Goal: Task Accomplishment & Management: Use online tool/utility

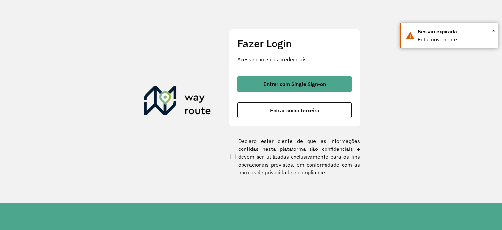
click at [223, 81] on section "Fazer Login Acesse com suas credenciais Entrar com Single Sign-on Entrar como t…" at bounding box center [250, 101] width 501 height 203
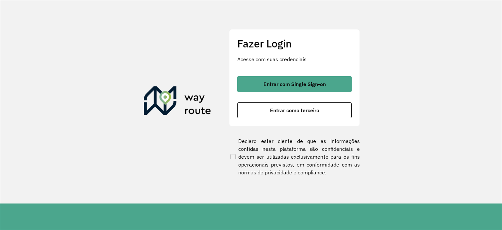
click at [189, 57] on section "Fazer Login Acesse com suas credenciais Entrar com Single Sign-on Entrar como t…" at bounding box center [250, 101] width 501 height 203
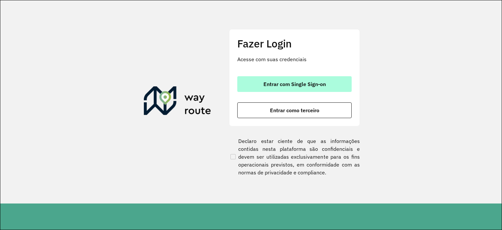
click at [283, 83] on span "Entrar com Single Sign-on" at bounding box center [294, 83] width 62 height 5
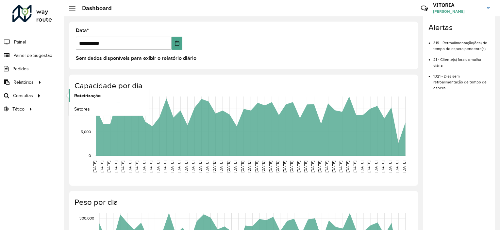
click at [78, 94] on span "Roteirização" at bounding box center [87, 95] width 26 height 7
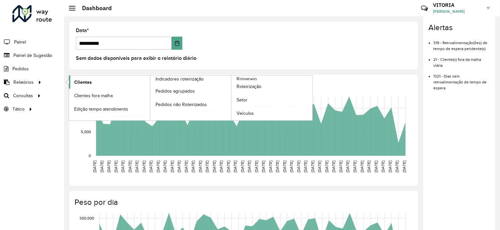
click at [78, 82] on span "Clientes" at bounding box center [83, 82] width 18 height 7
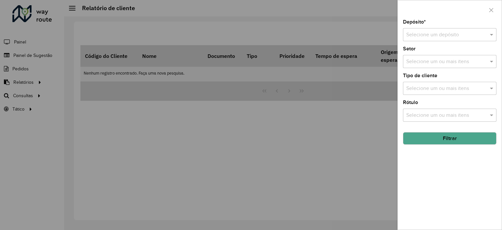
click at [448, 36] on input "text" at bounding box center [443, 35] width 74 height 8
click at [421, 53] on span "CDD Barueri" at bounding box center [420, 54] width 28 height 6
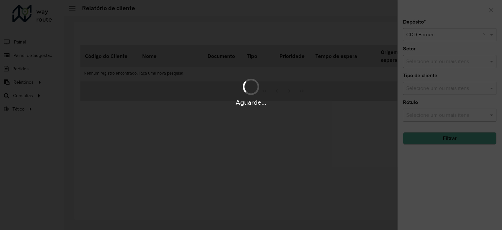
click at [430, 87] on div "Aguarde..." at bounding box center [251, 91] width 502 height 31
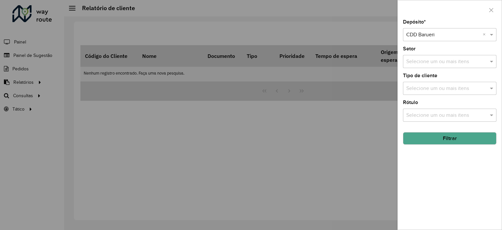
click at [431, 87] on input "text" at bounding box center [446, 89] width 84 height 8
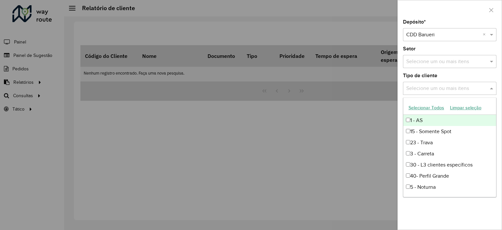
click at [429, 107] on button "Selecionar Todos" at bounding box center [425, 108] width 41 height 10
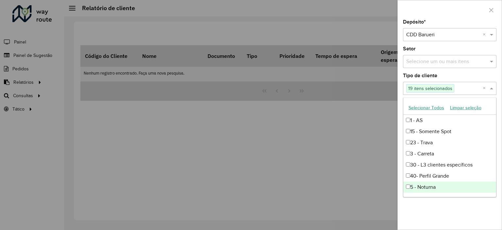
click at [447, 204] on div "Depósito * Selecione um depósito × CDD Barueri × Setor Selecione um ou mais ite…" at bounding box center [450, 125] width 104 height 210
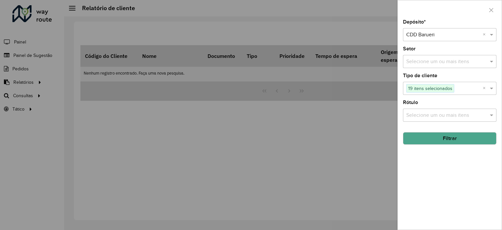
click at [443, 136] on button "Filtrar" at bounding box center [449, 138] width 93 height 12
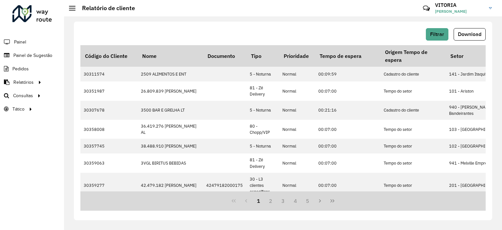
click at [467, 35] on span "Download" at bounding box center [470, 34] width 24 height 6
click at [362, 22] on div "Filtrar Download Código do Cliente Nome Documento Tipo Prioridade Tempo de espe…" at bounding box center [283, 121] width 418 height 198
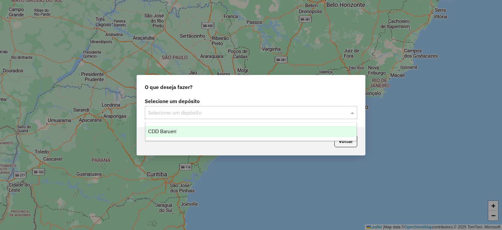
click at [191, 114] on input "text" at bounding box center [244, 113] width 193 height 8
click at [178, 128] on div "CDD Barueri" at bounding box center [250, 131] width 211 height 11
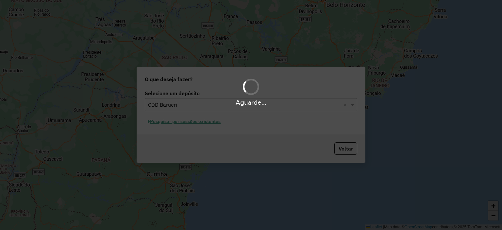
click at [206, 123] on div "Aguarde..." at bounding box center [251, 115] width 502 height 230
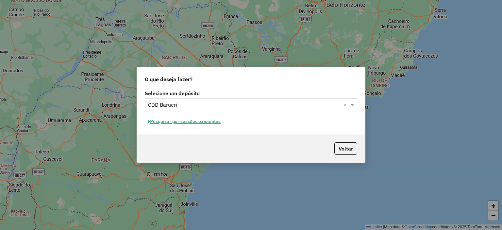
click at [204, 120] on button "Pesquisar por sessões existentes" at bounding box center [184, 121] width 79 height 10
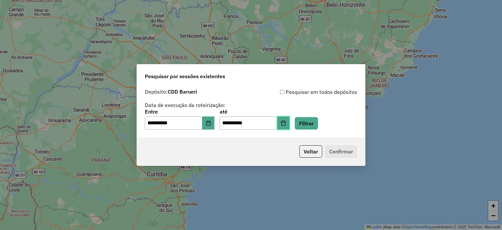
click at [289, 121] on button "Choose Date" at bounding box center [283, 122] width 12 height 13
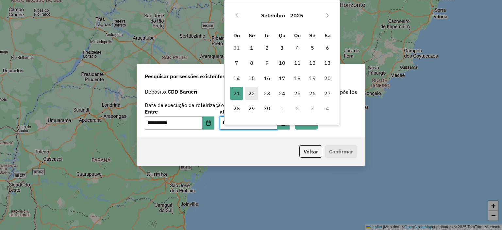
click at [254, 92] on span "22" at bounding box center [251, 93] width 13 height 13
type input "**********"
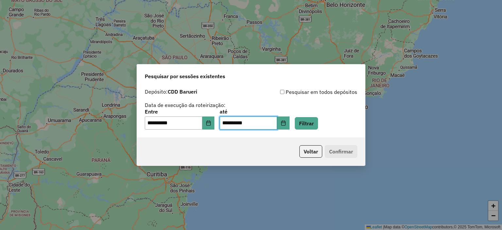
click at [220, 125] on div "**********" at bounding box center [251, 119] width 212 height 20
click at [211, 124] on icon "Choose Date" at bounding box center [208, 122] width 5 height 5
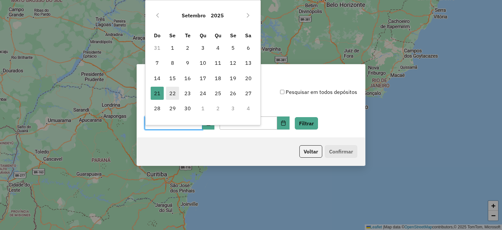
click at [172, 94] on span "22" at bounding box center [172, 93] width 13 height 13
type input "**********"
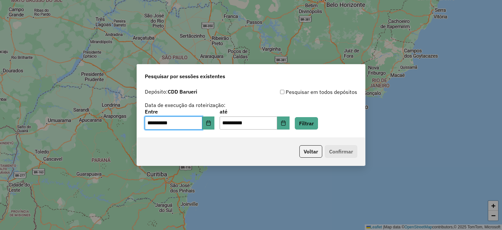
click at [328, 116] on div "**********" at bounding box center [251, 119] width 212 height 20
click at [318, 125] on button "Filtrar" at bounding box center [306, 123] width 23 height 12
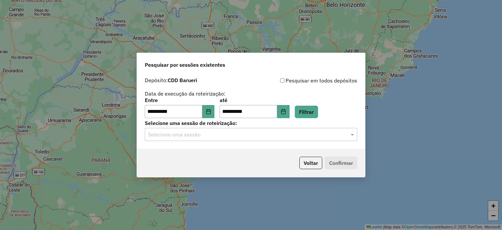
click at [221, 139] on div "Selecione uma sessão" at bounding box center [251, 134] width 212 height 13
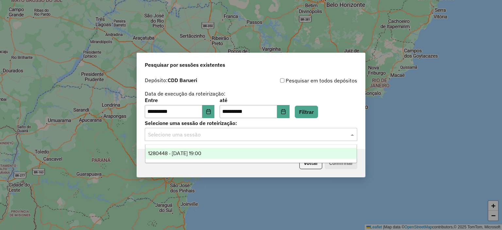
click at [214, 152] on div "1280448 - 22/09/2025 19:00" at bounding box center [250, 153] width 211 height 11
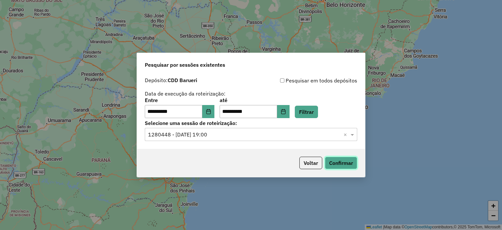
click at [351, 166] on button "Confirmar" at bounding box center [341, 162] width 32 height 12
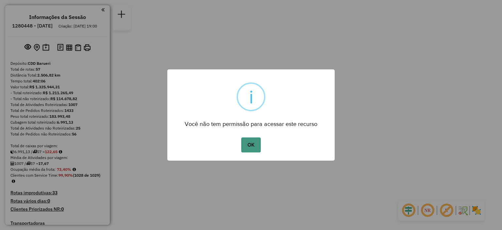
click at [248, 149] on button "OK" at bounding box center [250, 144] width 19 height 15
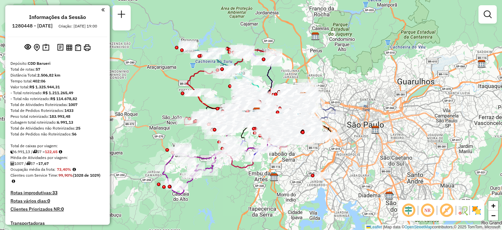
click at [432, 207] on em at bounding box center [427, 210] width 16 height 16
click at [476, 210] on img at bounding box center [476, 210] width 10 height 10
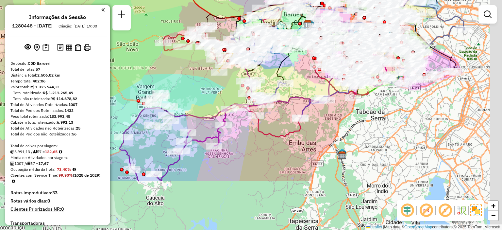
drag, startPoint x: 218, startPoint y: 170, endPoint x: 204, endPoint y: 95, distance: 75.7
click at [203, 95] on div "Janela de atendimento Grade de atendimento Capacidade Transportadoras Veículos …" at bounding box center [251, 115] width 502 height 230
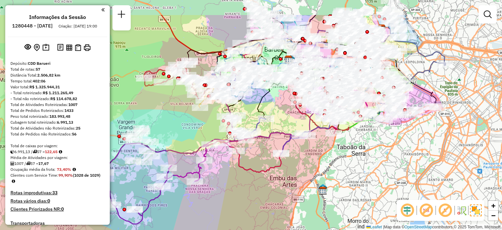
drag, startPoint x: 256, startPoint y: 138, endPoint x: 236, endPoint y: 171, distance: 38.4
click at [236, 176] on div "Janela de atendimento Grade de atendimento Capacidade Transportadoras Veículos …" at bounding box center [251, 115] width 502 height 230
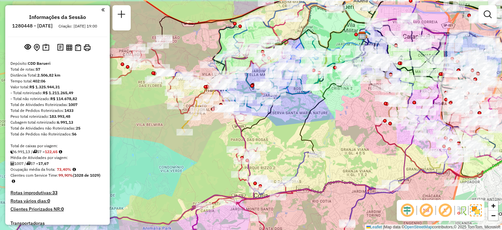
drag, startPoint x: 220, startPoint y: 108, endPoint x: 222, endPoint y: 131, distance: 22.7
click at [224, 135] on div "Janela de atendimento Grade de atendimento Capacidade Transportadoras Veículos …" at bounding box center [251, 115] width 502 height 230
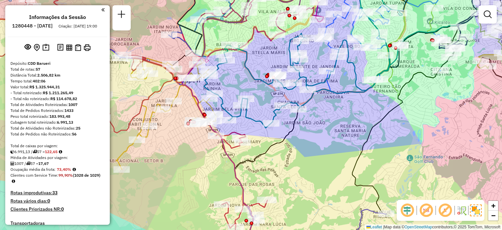
drag, startPoint x: 261, startPoint y: 93, endPoint x: 148, endPoint y: 123, distance: 117.2
click at [148, 122] on div "Janela de atendimento Grade de atendimento Capacidade Transportadoras Veículos …" at bounding box center [251, 115] width 502 height 230
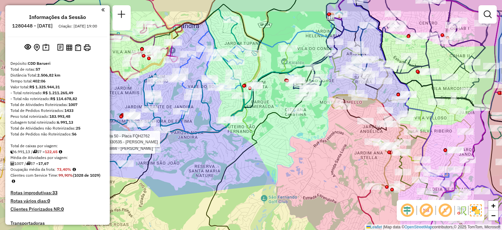
drag, startPoint x: 326, startPoint y: 136, endPoint x: 190, endPoint y: 164, distance: 139.4
click at [191, 165] on div "Rota 50 - Placa FQH2762 30324866 - ANTONIO WILSON FERRE Rota 50 - Placa FQH2762…" at bounding box center [251, 115] width 502 height 230
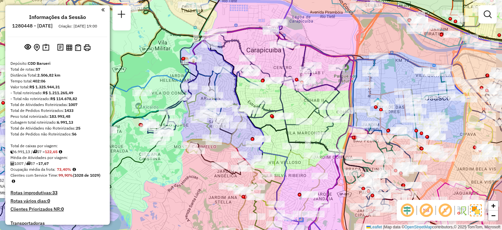
drag, startPoint x: 244, startPoint y: 126, endPoint x: 234, endPoint y: 137, distance: 14.1
click at [234, 138] on icon at bounding box center [213, 93] width 57 height 104
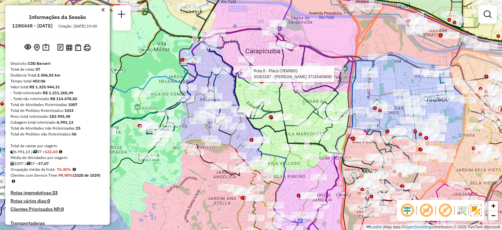
select select "**********"
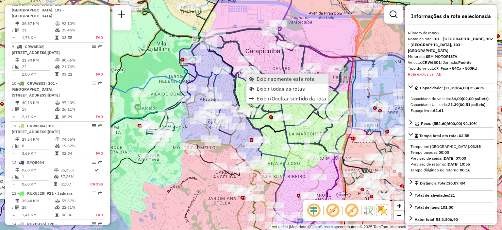
scroll to position [517, 0]
click at [268, 78] on span "Exibir somente esta rota" at bounding box center [285, 78] width 58 height 5
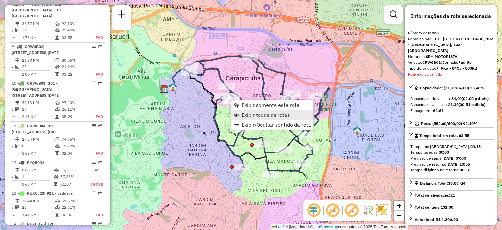
click at [259, 117] on span "Exibir todas as rotas" at bounding box center [265, 114] width 48 height 5
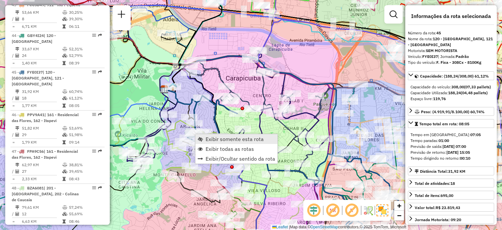
scroll to position [1946, 0]
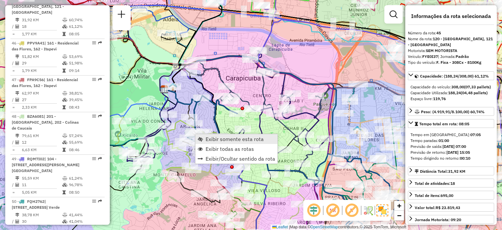
click at [216, 141] on span "Exibir somente esta rota" at bounding box center [234, 138] width 58 height 5
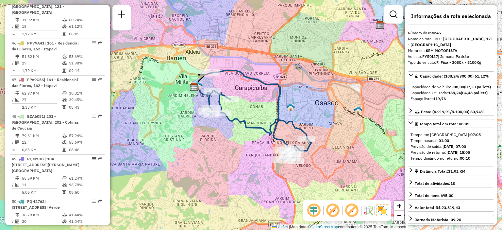
drag, startPoint x: 289, startPoint y: 133, endPoint x: 271, endPoint y: 121, distance: 21.6
click at [271, 121] on icon at bounding box center [258, 115] width 105 height 90
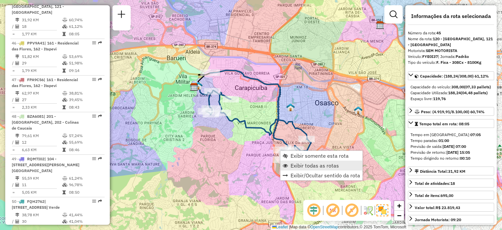
click at [298, 164] on span "Exibir todas as rotas" at bounding box center [314, 165] width 48 height 5
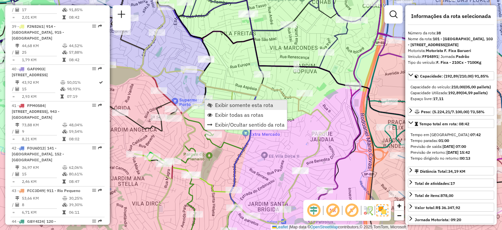
scroll to position [1660, 0]
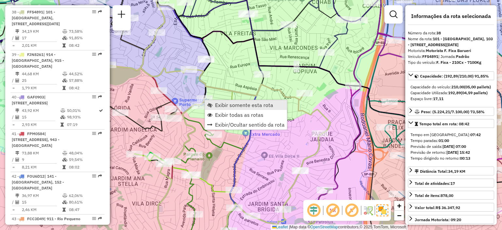
click at [223, 103] on span "Exibir somente esta rota" at bounding box center [244, 104] width 58 height 5
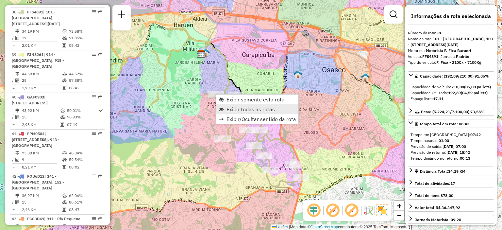
click at [242, 107] on span "Exibir todas as rotas" at bounding box center [250, 109] width 48 height 5
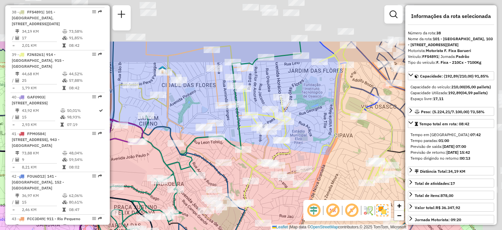
drag, startPoint x: 315, startPoint y: 48, endPoint x: 173, endPoint y: 156, distance: 177.7
click at [175, 159] on icon at bounding box center [196, 137] width 209 height 192
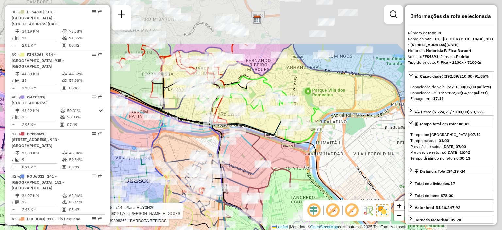
drag, startPoint x: 311, startPoint y: 106, endPoint x: 250, endPoint y: 161, distance: 82.8
click at [252, 164] on div "Rota 14 - Placa RUY0H26 30398362 - BARBOZA BEBIDAS Rota 14 - Placa RUY0H26 3031…" at bounding box center [251, 115] width 502 height 230
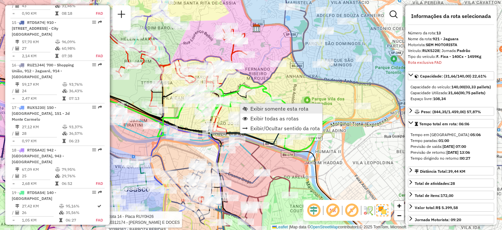
click at [251, 107] on span "Exibir somente esta rota" at bounding box center [279, 108] width 58 height 5
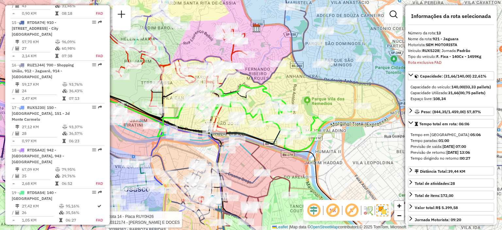
scroll to position [729, 0]
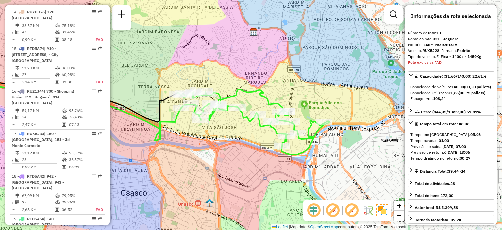
drag, startPoint x: 295, startPoint y: 135, endPoint x: 194, endPoint y: 137, distance: 101.0
click at [192, 139] on div "Janela de atendimento Grade de atendimento Capacidade Transportadoras Veículos …" at bounding box center [251, 115] width 502 height 230
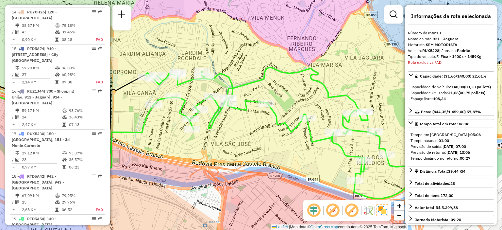
drag, startPoint x: 229, startPoint y: 121, endPoint x: 244, endPoint y: 128, distance: 17.0
click at [244, 128] on div "Janela de atendimento Grade de atendimento Capacidade Transportadoras Veículos …" at bounding box center [251, 115] width 502 height 230
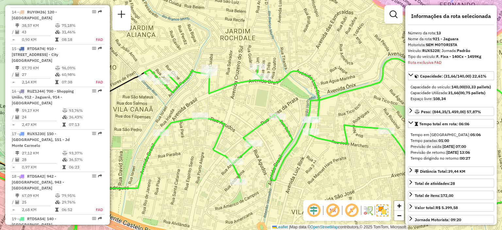
drag, startPoint x: 175, startPoint y: 88, endPoint x: 192, endPoint y: 93, distance: 18.1
click at [192, 93] on div "Janela de atendimento Grade de atendimento Capacidade Transportadoras Veículos …" at bounding box center [251, 115] width 502 height 230
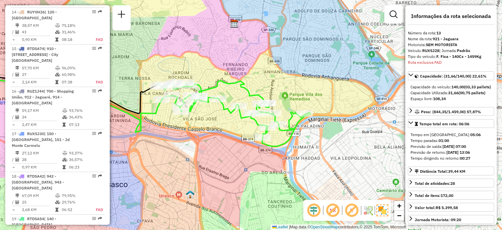
drag, startPoint x: 235, startPoint y: 114, endPoint x: 207, endPoint y: 109, distance: 28.5
click at [207, 109] on div "Janela de atendimento Grade de atendimento Capacidade Transportadoras Veículos …" at bounding box center [251, 115] width 502 height 230
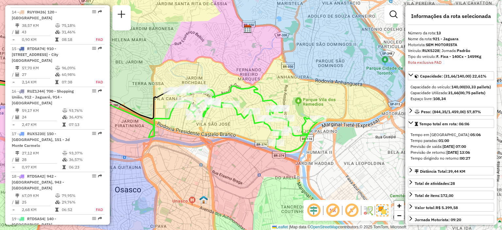
drag, startPoint x: 199, startPoint y: 125, endPoint x: 218, endPoint y: 132, distance: 20.4
click at [218, 132] on div "Janela de atendimento Grade de atendimento Capacidade Transportadoras Veículos …" at bounding box center [251, 115] width 502 height 230
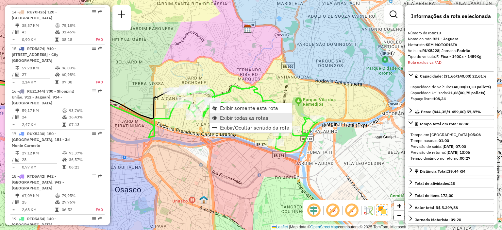
click at [229, 117] on span "Exibir todas as rotas" at bounding box center [244, 117] width 48 height 5
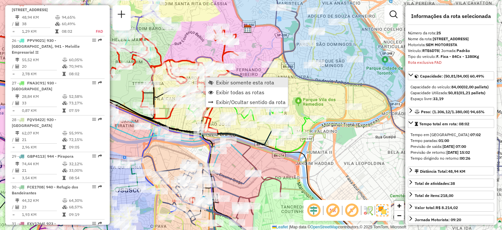
scroll to position [1197, 0]
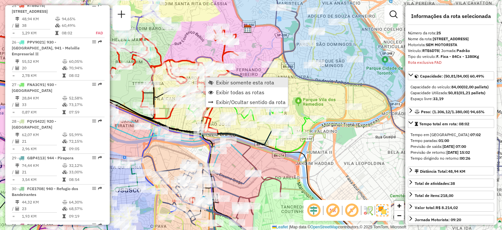
click at [218, 83] on span "Exibir somente esta rota" at bounding box center [245, 82] width 58 height 5
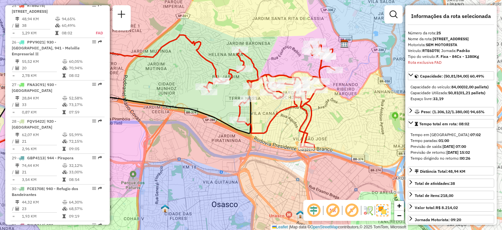
drag, startPoint x: 278, startPoint y: 104, endPoint x: 195, endPoint y: 92, distance: 83.5
click at [180, 92] on div "Janela de atendimento Grade de atendimento Capacidade Transportadoras Veículos …" at bounding box center [251, 115] width 502 height 230
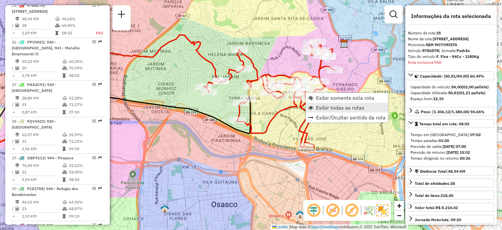
click at [323, 103] on link "Exibir todas as rotas" at bounding box center [347, 108] width 82 height 10
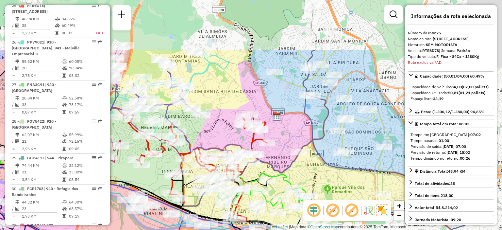
drag, startPoint x: 319, startPoint y: 76, endPoint x: 314, endPoint y: 137, distance: 60.7
click at [322, 147] on div "Janela de atendimento Grade de atendimento Capacidade Transportadoras Veículos …" at bounding box center [251, 115] width 502 height 230
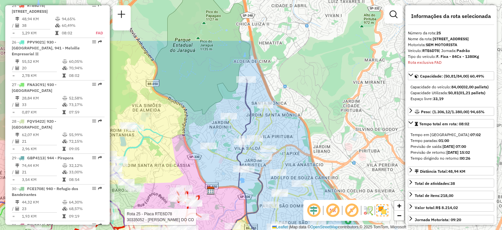
drag, startPoint x: 348, startPoint y: 101, endPoint x: 263, endPoint y: 160, distance: 103.1
click at [263, 165] on div "Rota 25 - Placa RTE6D78 30335052 - VILSON MARQUES DO CO Janela de atendimento G…" at bounding box center [251, 115] width 502 height 230
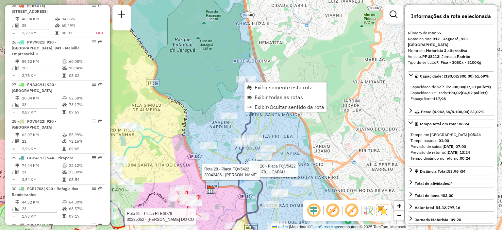
scroll to position [2322, 0]
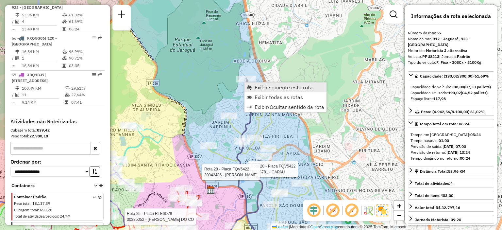
click at [262, 87] on span "Exibir somente esta rota" at bounding box center [283, 87] width 58 height 5
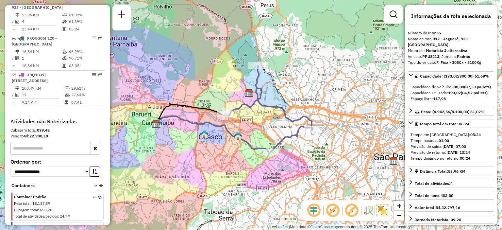
drag, startPoint x: 290, startPoint y: 126, endPoint x: 268, endPoint y: 118, distance: 23.5
click at [262, 118] on div "Janela de atendimento Grade de atendimento Capacidade Transportadoras Veículos …" at bounding box center [251, 115] width 502 height 230
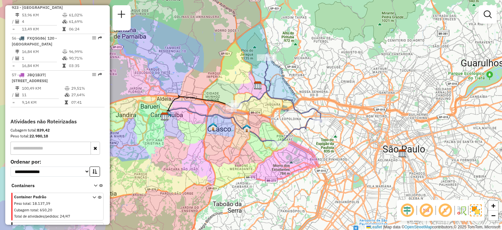
drag, startPoint x: 298, startPoint y: 146, endPoint x: 312, endPoint y: 150, distance: 14.5
click at [312, 150] on div "Janela de atendimento Grade de atendimento Capacidade Transportadoras Veículos …" at bounding box center [251, 115] width 502 height 230
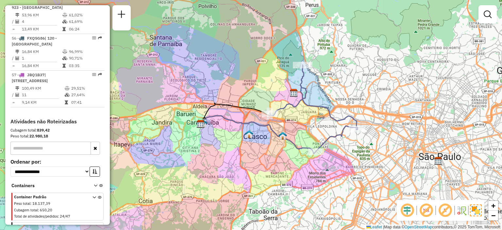
drag, startPoint x: 232, startPoint y: 159, endPoint x: 281, endPoint y: 170, distance: 49.8
click at [280, 170] on div "Janela de atendimento Grade de atendimento Capacidade Transportadoras Veículos …" at bounding box center [251, 115] width 502 height 230
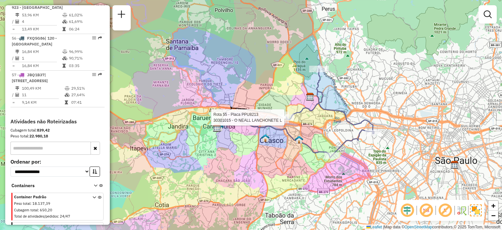
select select "**********"
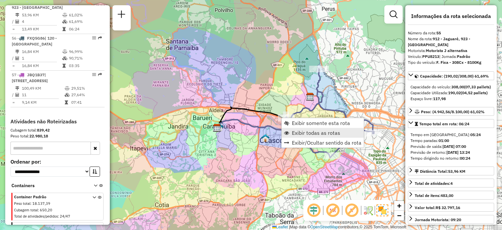
click at [298, 130] on span "Exibir todas as rotas" at bounding box center [316, 132] width 48 height 5
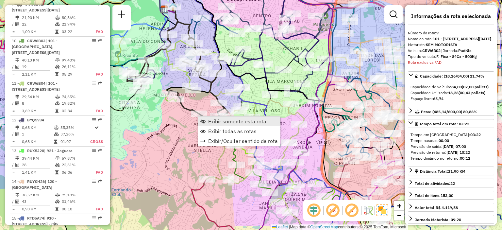
scroll to position [560, 0]
click at [216, 119] on span "Exibir somente esta rota" at bounding box center [237, 121] width 58 height 5
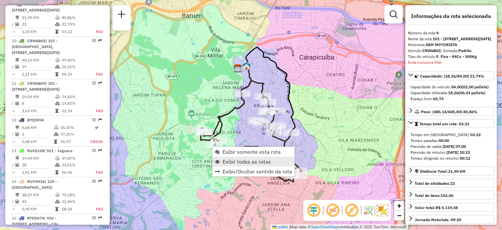
click at [240, 160] on span "Exibir todas as rotas" at bounding box center [246, 161] width 48 height 5
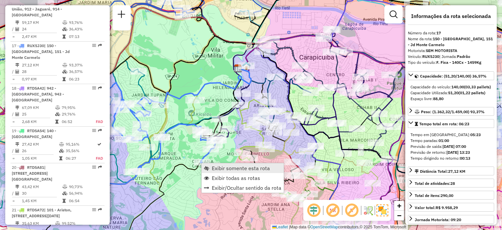
scroll to position [881, 0]
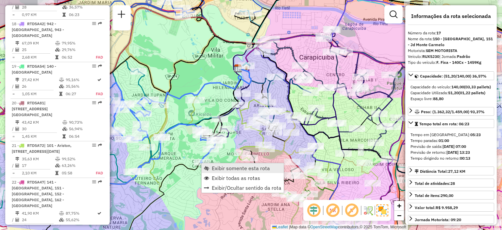
click at [213, 165] on span "Exibir somente esta rota" at bounding box center [241, 167] width 58 height 5
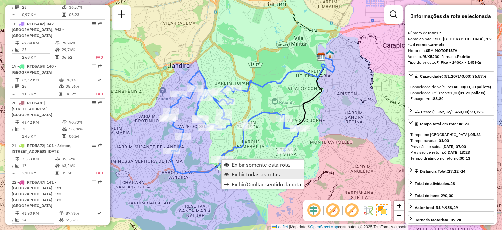
click at [245, 175] on span "Exibir todas as rotas" at bounding box center [256, 174] width 48 height 5
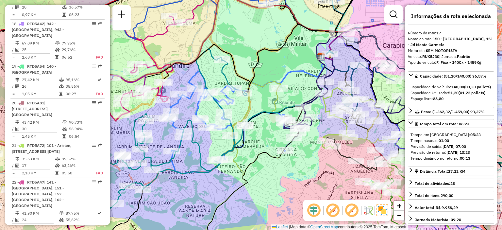
scroll to position [358, 0]
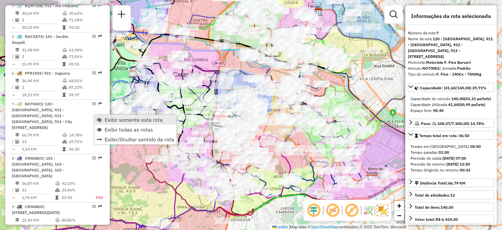
click at [103, 121] on link "Exibir somente esta rota" at bounding box center [135, 120] width 82 height 10
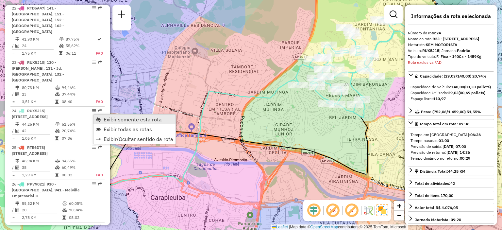
scroll to position [1160, 0]
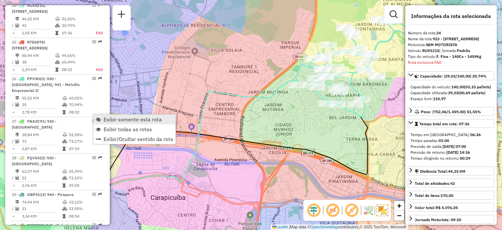
click at [105, 119] on span "Exibir somente esta rota" at bounding box center [133, 119] width 58 height 5
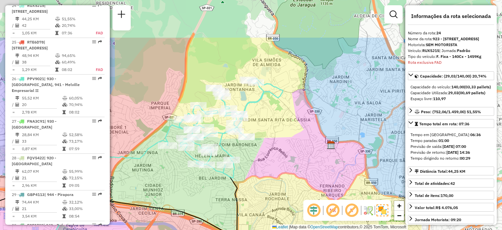
drag, startPoint x: 268, startPoint y: 129, endPoint x: 137, endPoint y: 189, distance: 143.7
click at [137, 189] on div "Janela de atendimento Grade de atendimento Capacidade Transportadoras Veículos …" at bounding box center [251, 115] width 502 height 230
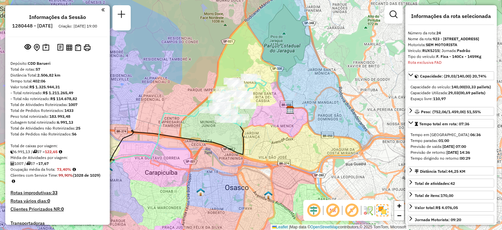
select select "**********"
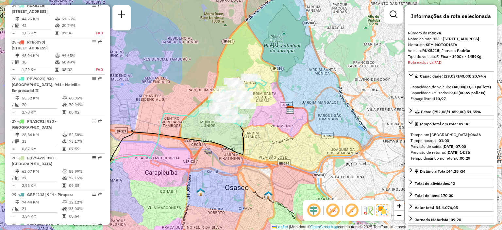
scroll to position [655, 0]
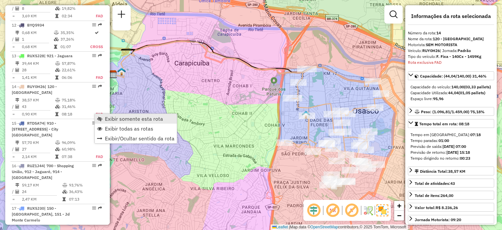
click at [109, 118] on span "Exibir somente esta rota" at bounding box center [134, 118] width 58 height 5
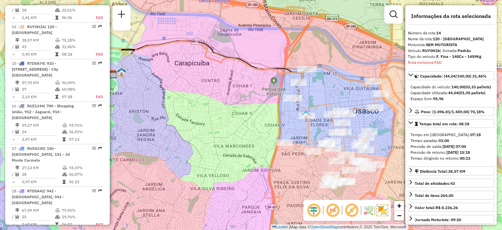
scroll to position [760, 0]
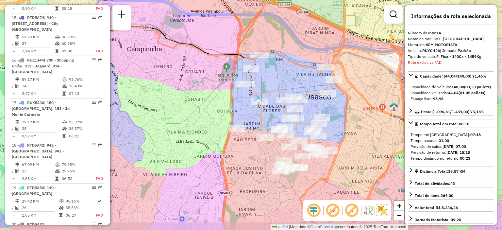
drag, startPoint x: 379, startPoint y: 137, endPoint x: 328, endPoint y: 126, distance: 52.1
click at [331, 123] on div "Rota 14 - Placa RUY0H26 30302811 - MILA CRISTIE DIAS BI Janela de atendimento G…" at bounding box center [251, 115] width 502 height 230
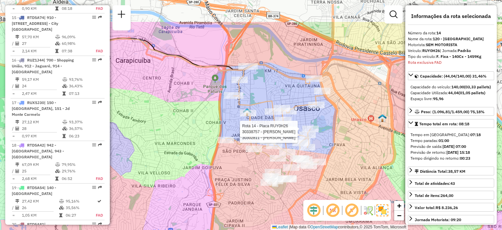
drag, startPoint x: 364, startPoint y: 95, endPoint x: 327, endPoint y: 145, distance: 61.7
click at [327, 145] on div "Rota 14 - Placa RUY0H26 30302811 - MILA CRISTIE DIAS BI Rota 14 - Placa RUY0H26…" at bounding box center [251, 115] width 502 height 230
